Goal: Transaction & Acquisition: Purchase product/service

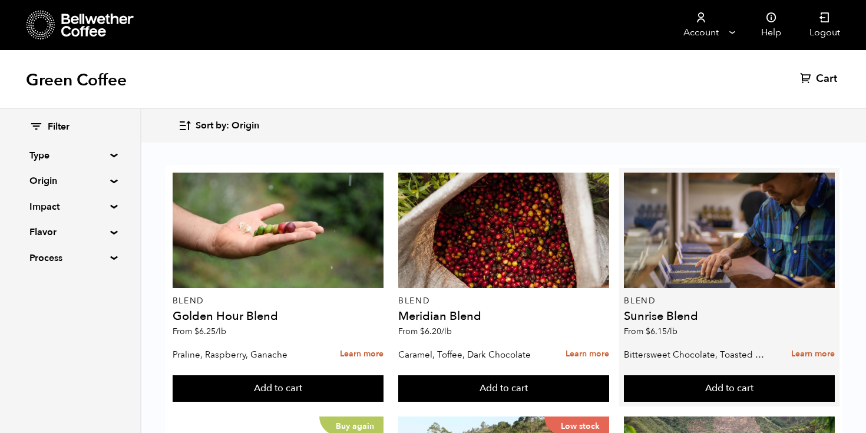
scroll to position [279, 0]
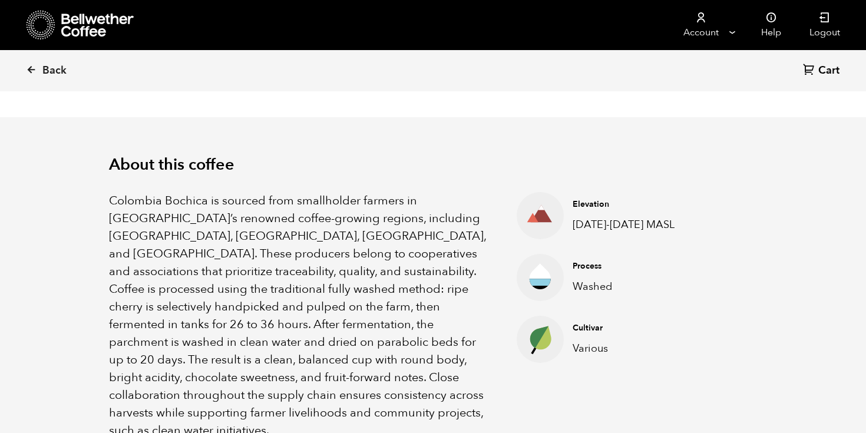
scroll to position [367, 0]
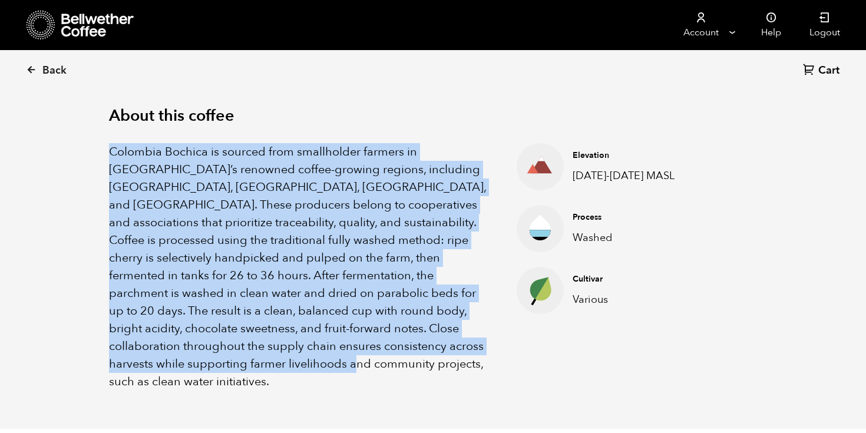
drag, startPoint x: 105, startPoint y: 147, endPoint x: 473, endPoint y: 351, distance: 419.9
click at [473, 351] on div "About this coffee Colombia Bochica is sourced from smallholder farmers in Colom…" at bounding box center [433, 248] width 707 height 361
copy p "Colombia Bochica is sourced from smallholder farmers in Colombia’s renowned cof…"
